Goal: Check status: Check status

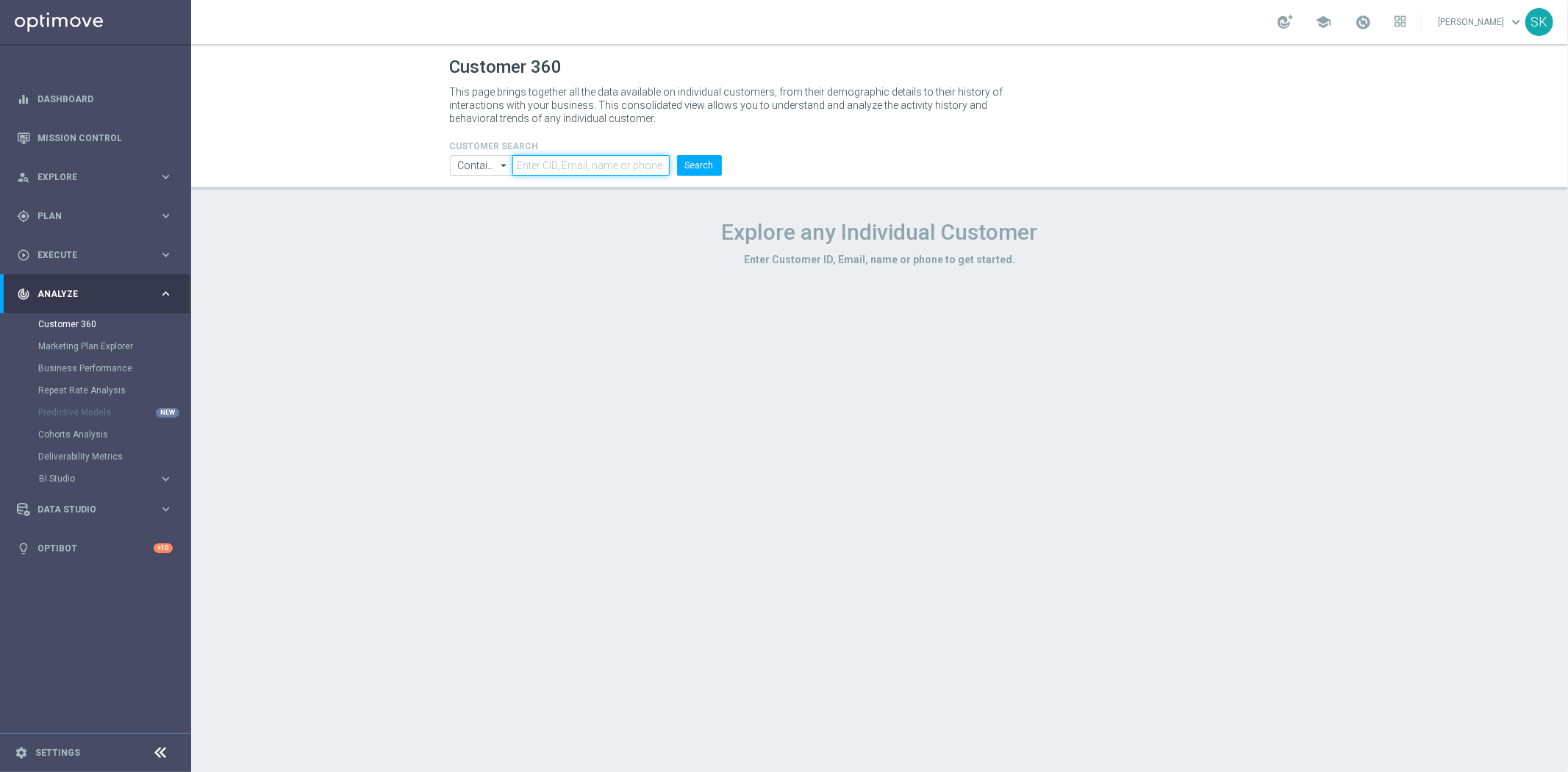
click at [570, 156] on input "text" at bounding box center [591, 165] width 156 height 20
paste input "3166693"
type input "3166693"
click at [710, 157] on button "Search" at bounding box center [699, 165] width 45 height 20
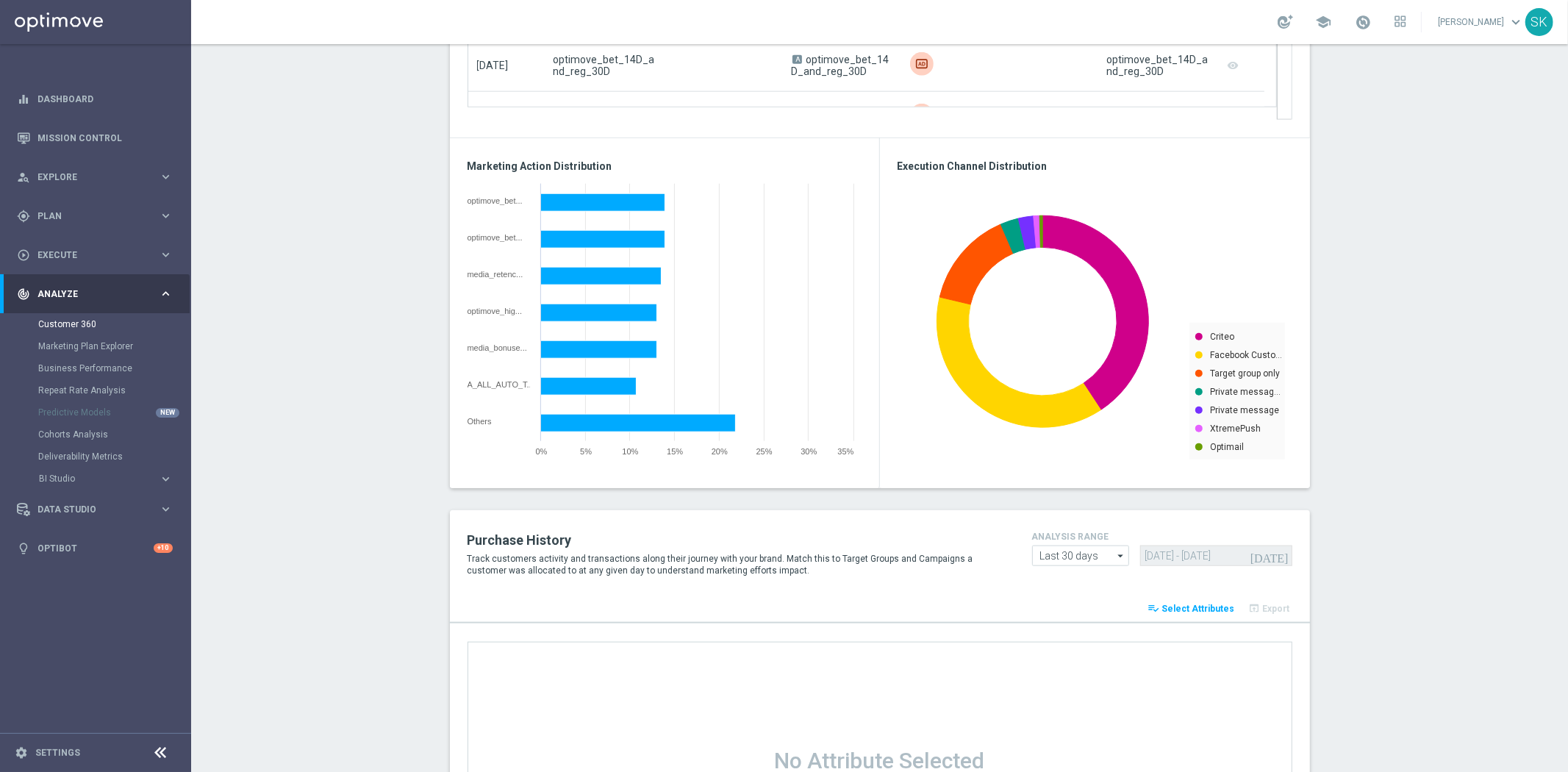
scroll to position [1776, 0]
